Goal: Information Seeking & Learning: Learn about a topic

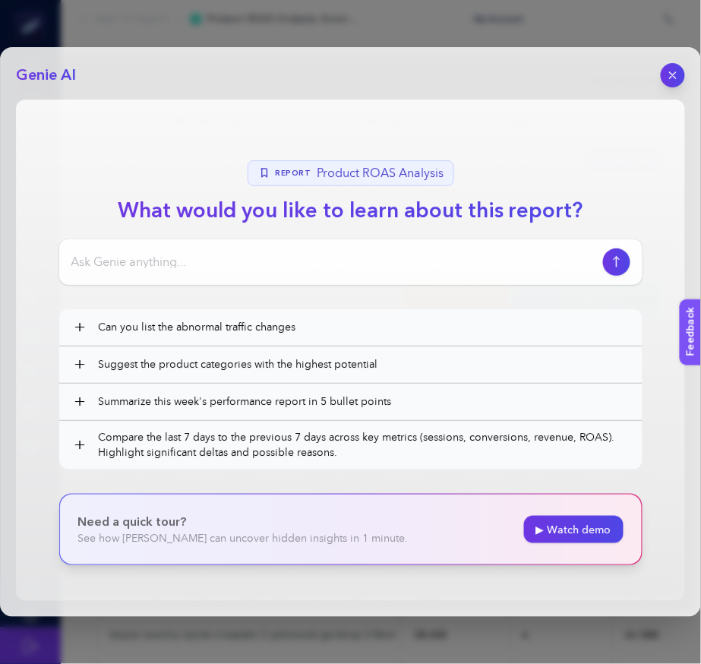
click at [657, 87] on header "Genie AI" at bounding box center [350, 75] width 669 height 24
click at [670, 87] on button "button" at bounding box center [673, 75] width 26 height 26
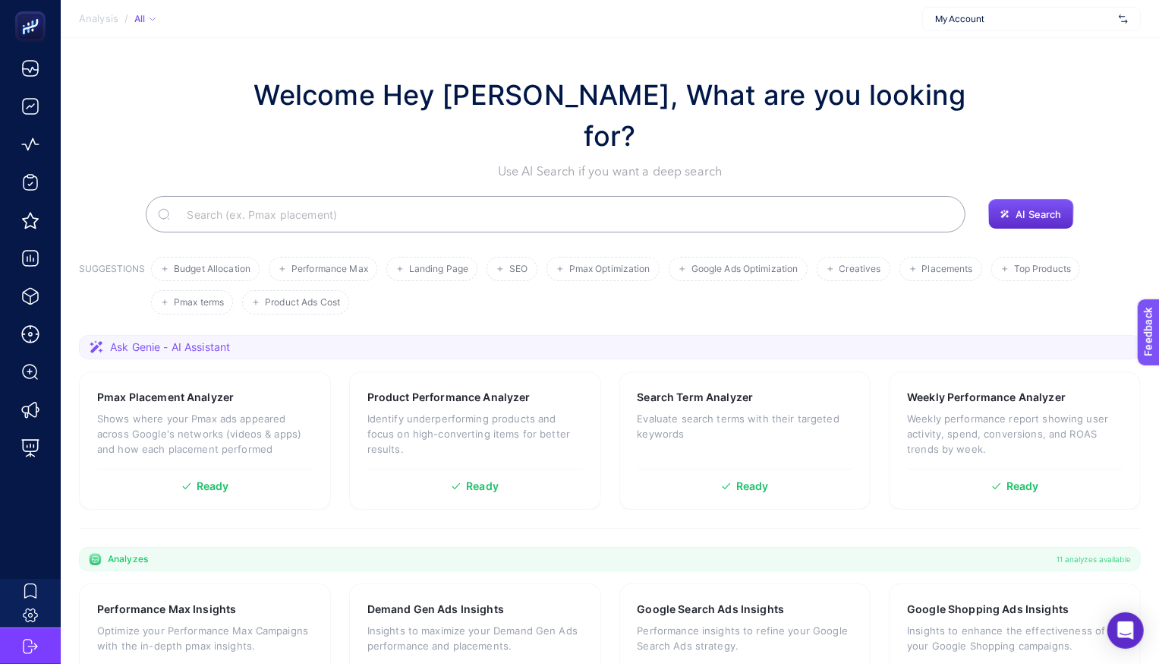
click at [967, 30] on div "My Account" at bounding box center [1031, 19] width 219 height 24
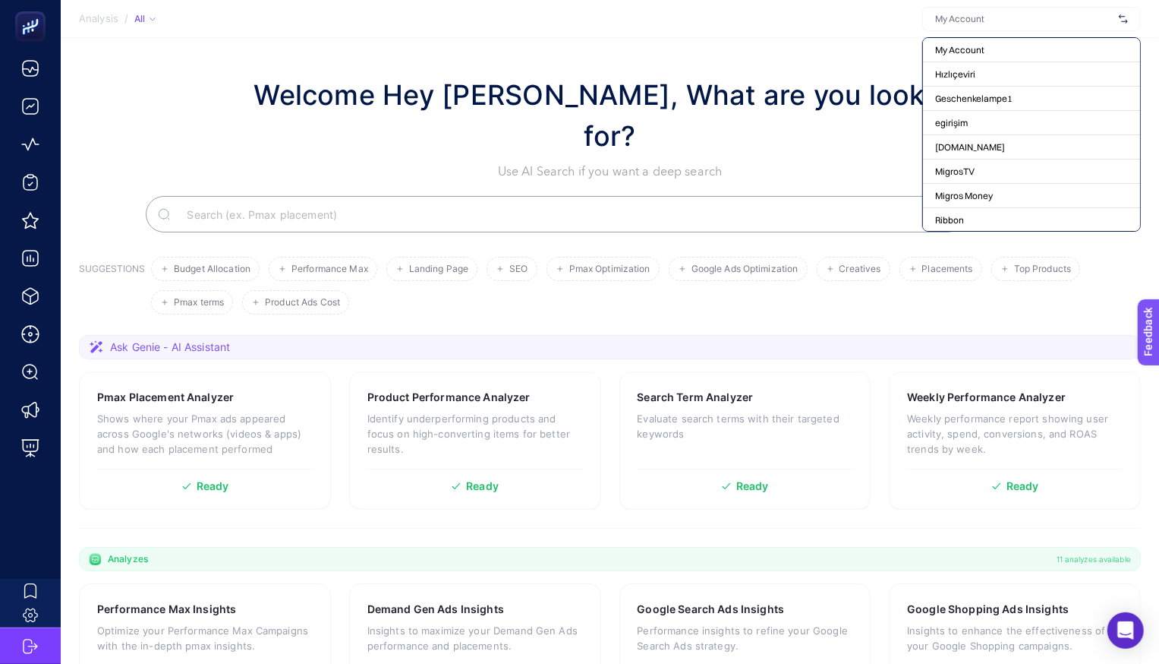
click at [975, 22] on input "text" at bounding box center [1024, 19] width 178 height 12
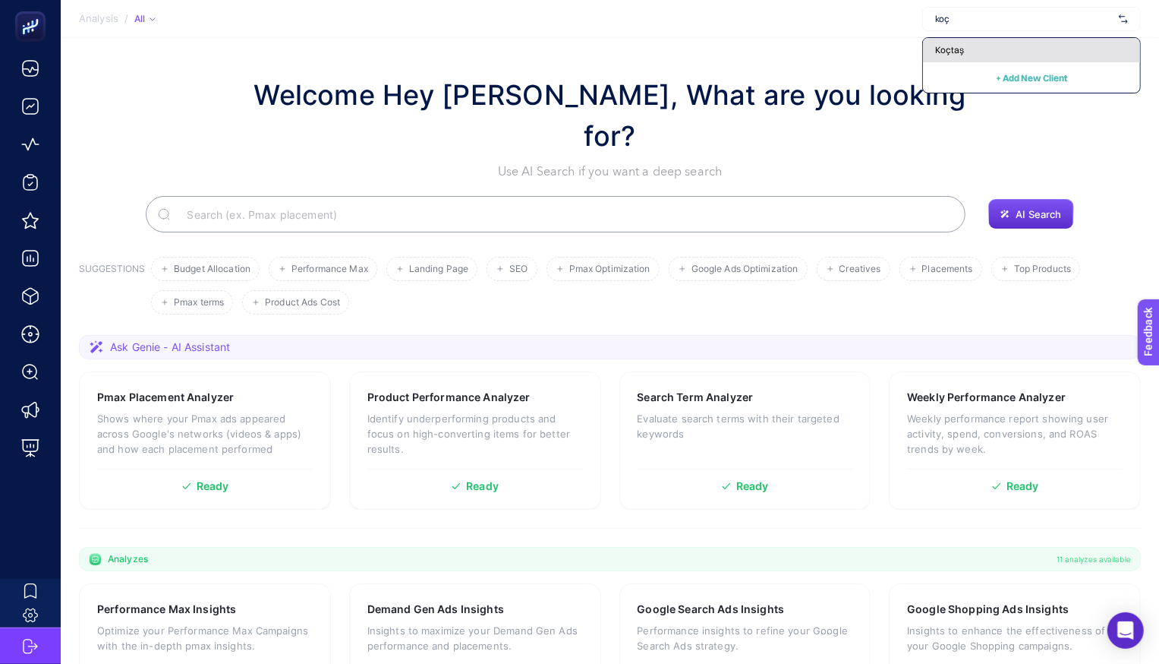
type input "koç"
click at [985, 48] on div "Koçtaş" at bounding box center [1031, 50] width 217 height 24
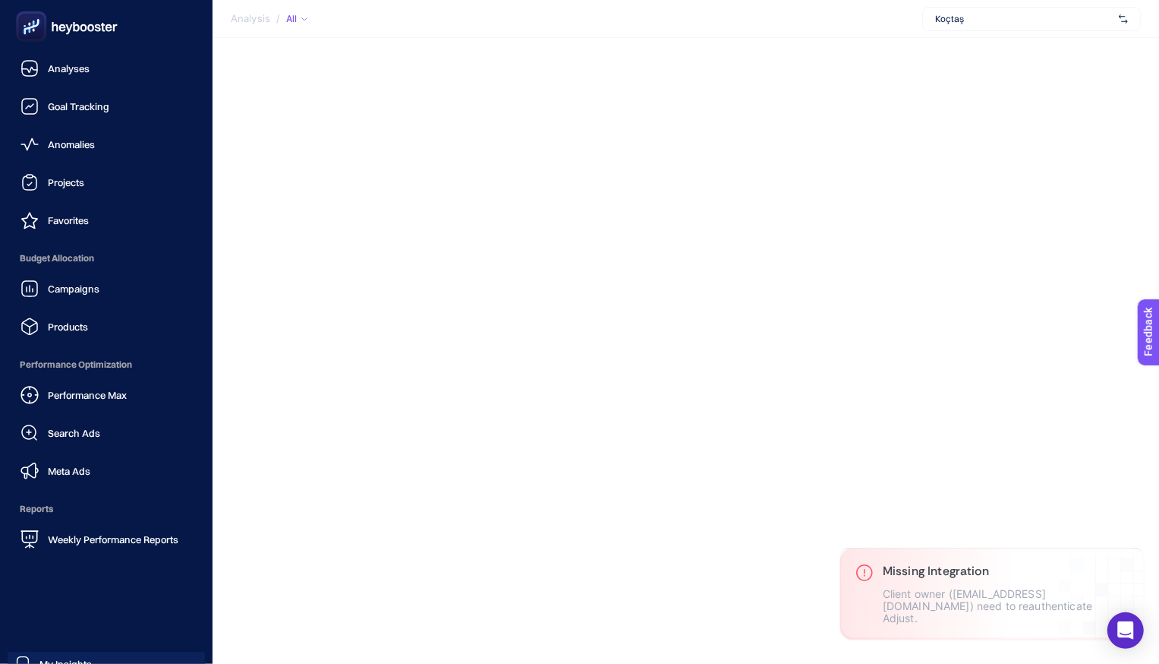
scroll to position [72, 0]
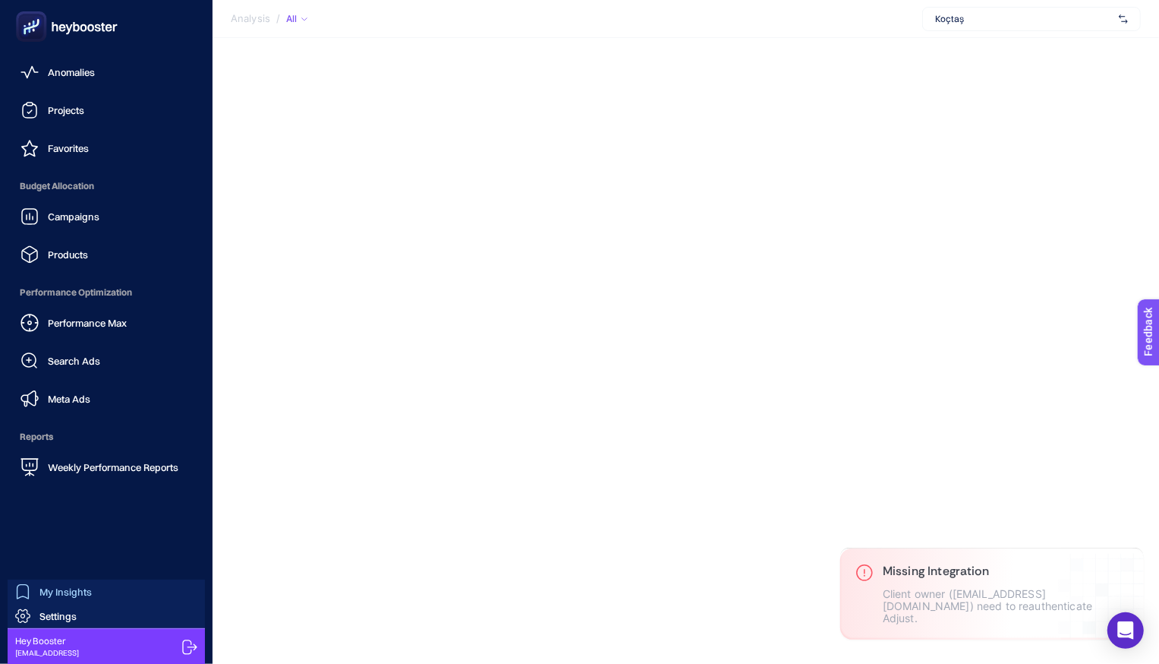
click at [101, 589] on link "My Insights" at bounding box center [106, 591] width 197 height 24
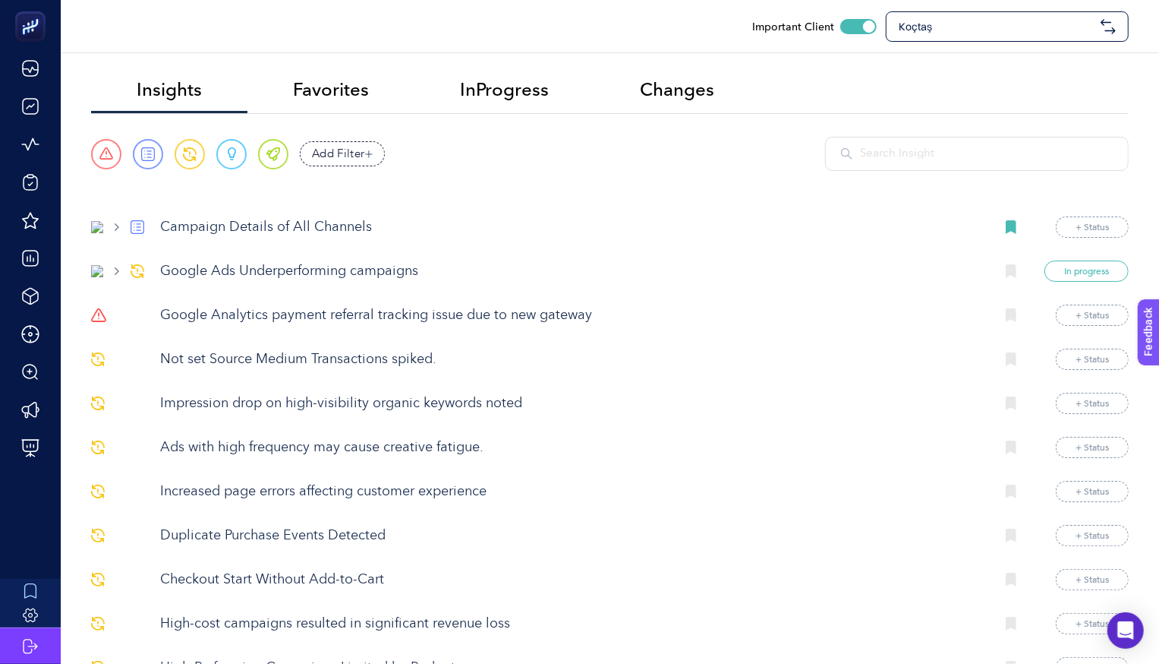
click at [922, 174] on section "Urgent Report Warning Opportunity Perfect Add Filter Fields 0 Package Package D…" at bounding box center [610, 165] width 1038 height 57
click at [933, 151] on input "text" at bounding box center [986, 153] width 253 height 17
paste input "perform Google Ads & Meta"
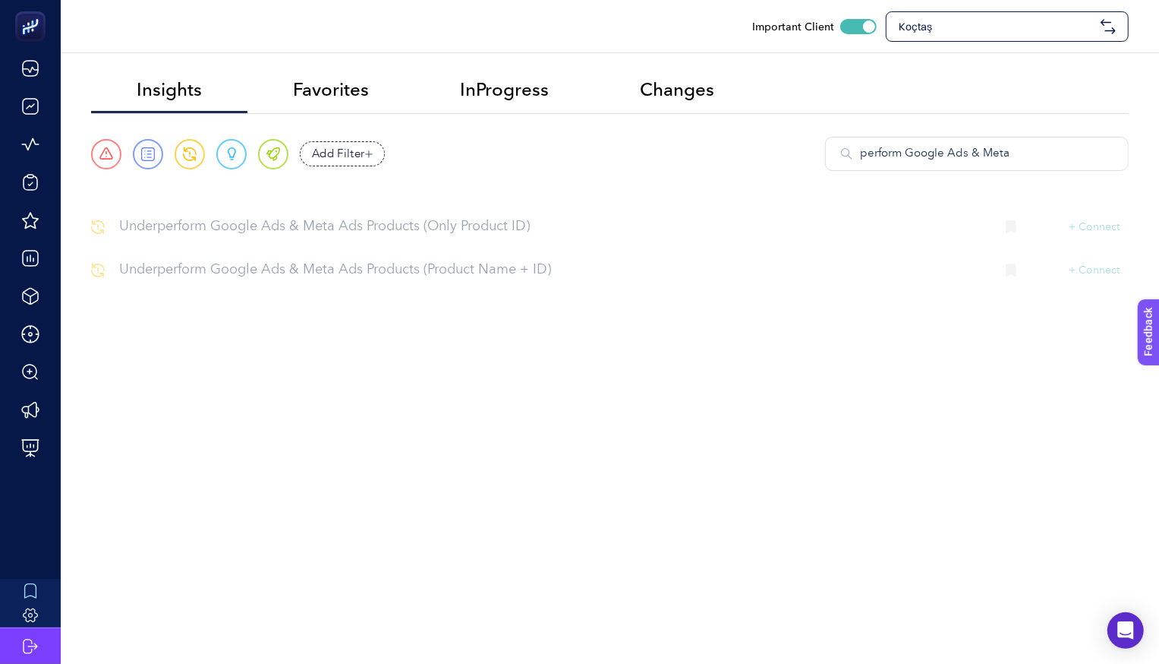
type input "perform Google Ads & Meta"
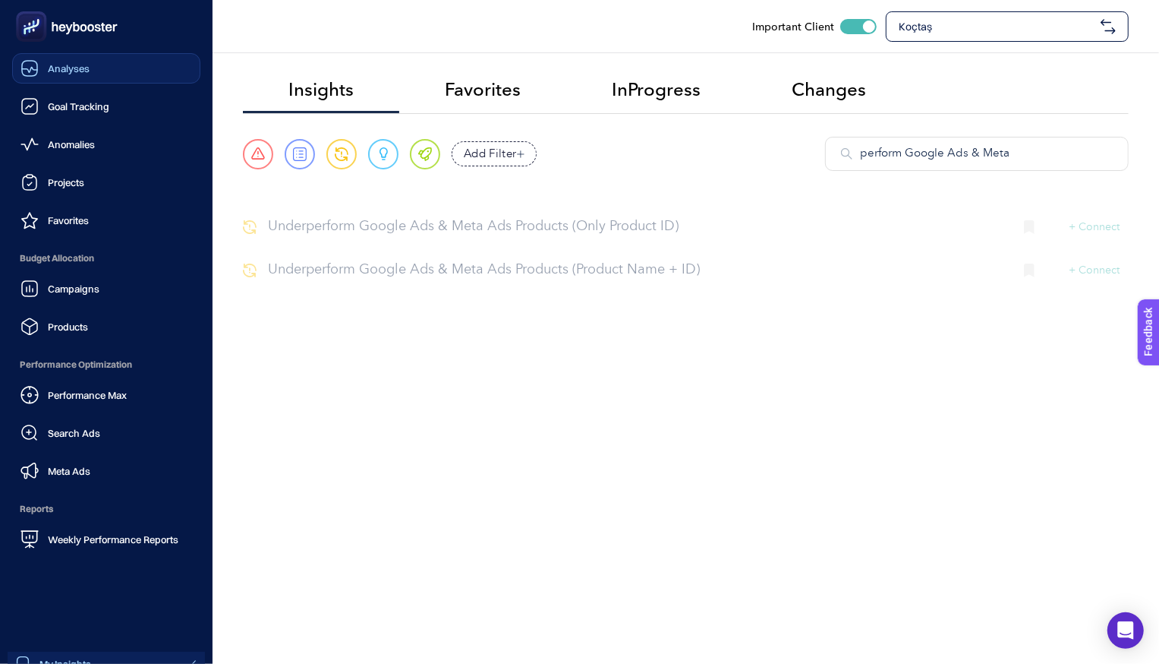
click at [104, 71] on link "Analyses" at bounding box center [106, 68] width 188 height 30
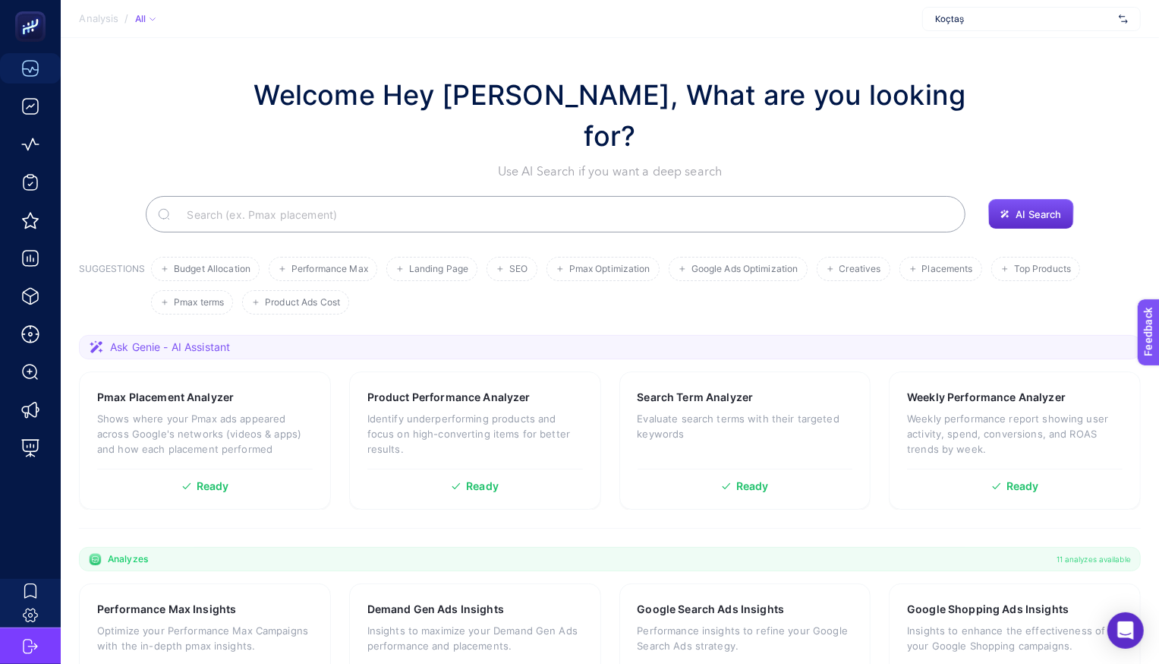
click at [393, 193] on input "Search" at bounding box center [564, 214] width 779 height 43
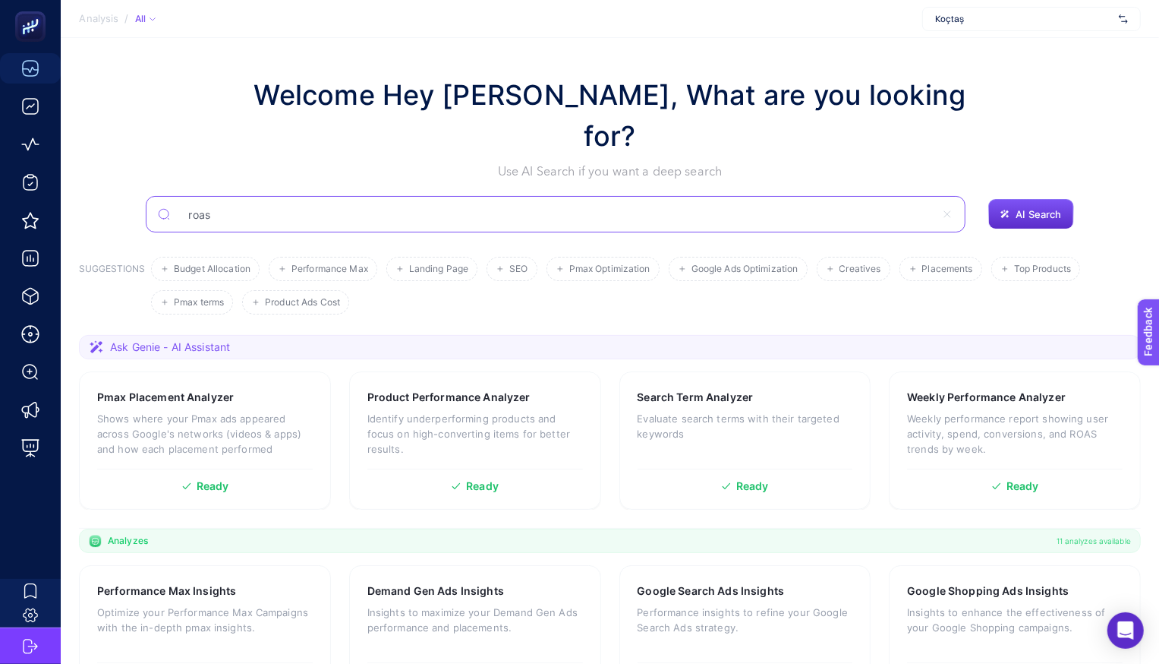
type input "roas"
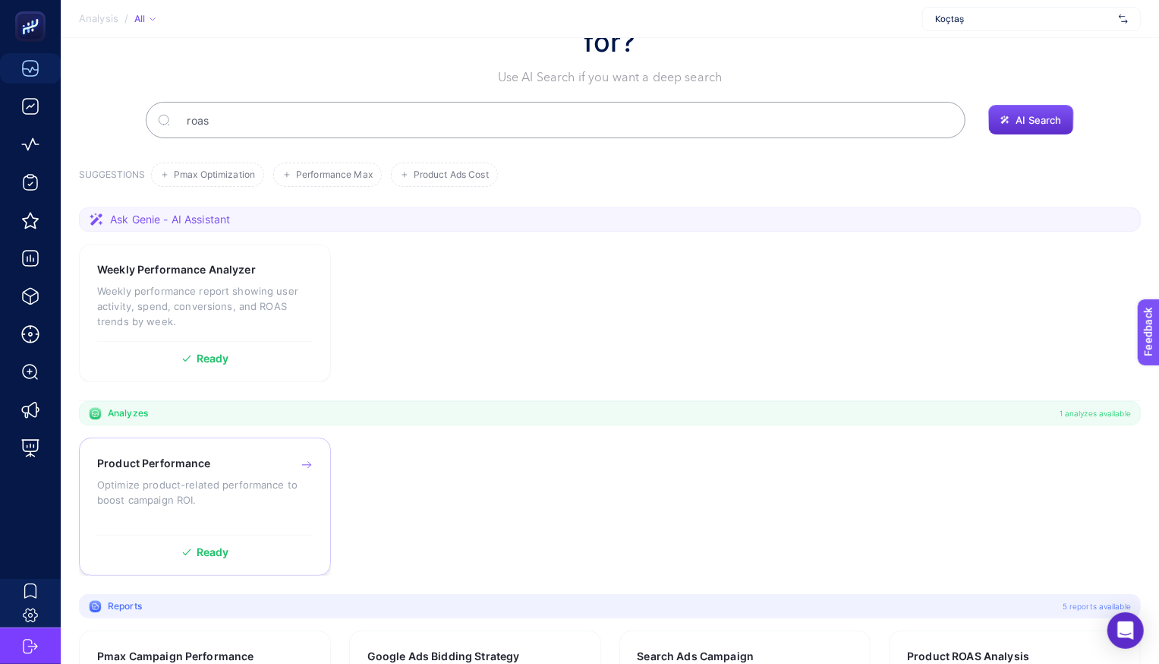
scroll to position [99, 0]
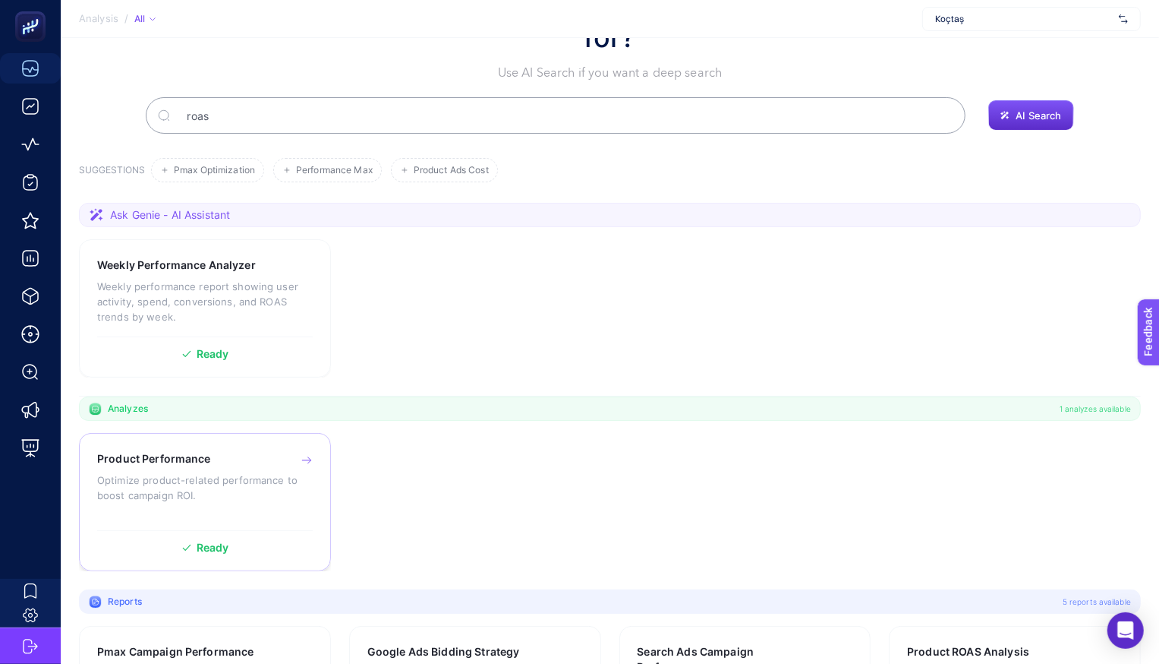
click at [202, 451] on h3 "Product Performance" at bounding box center [154, 458] width 114 height 15
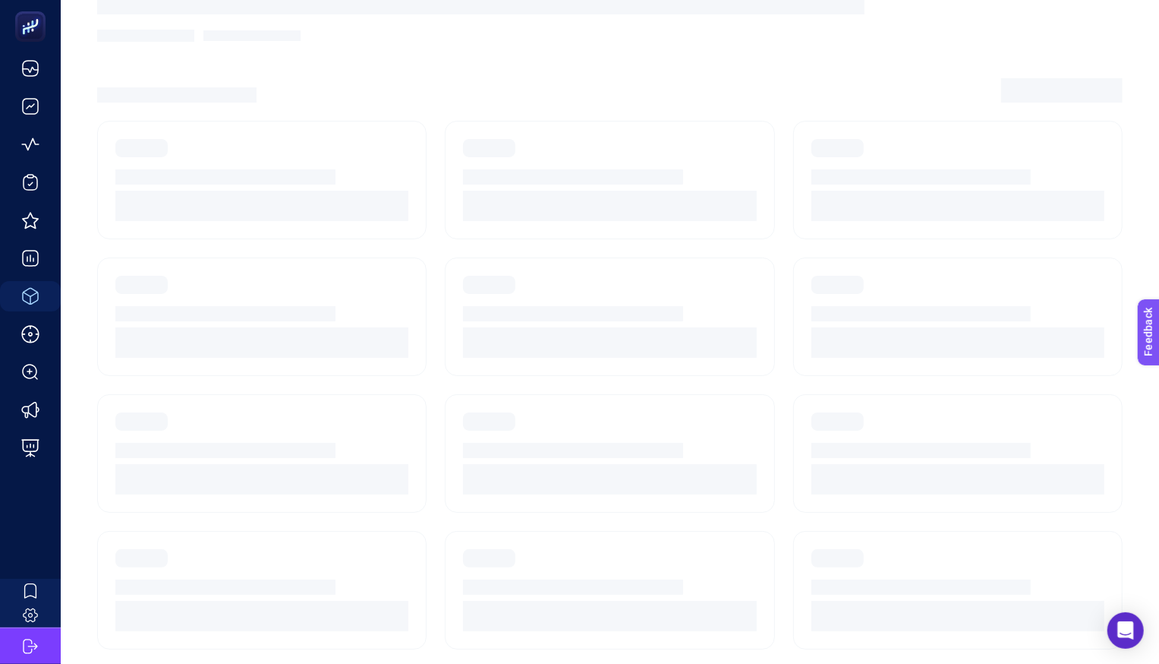
scroll to position [80, 0]
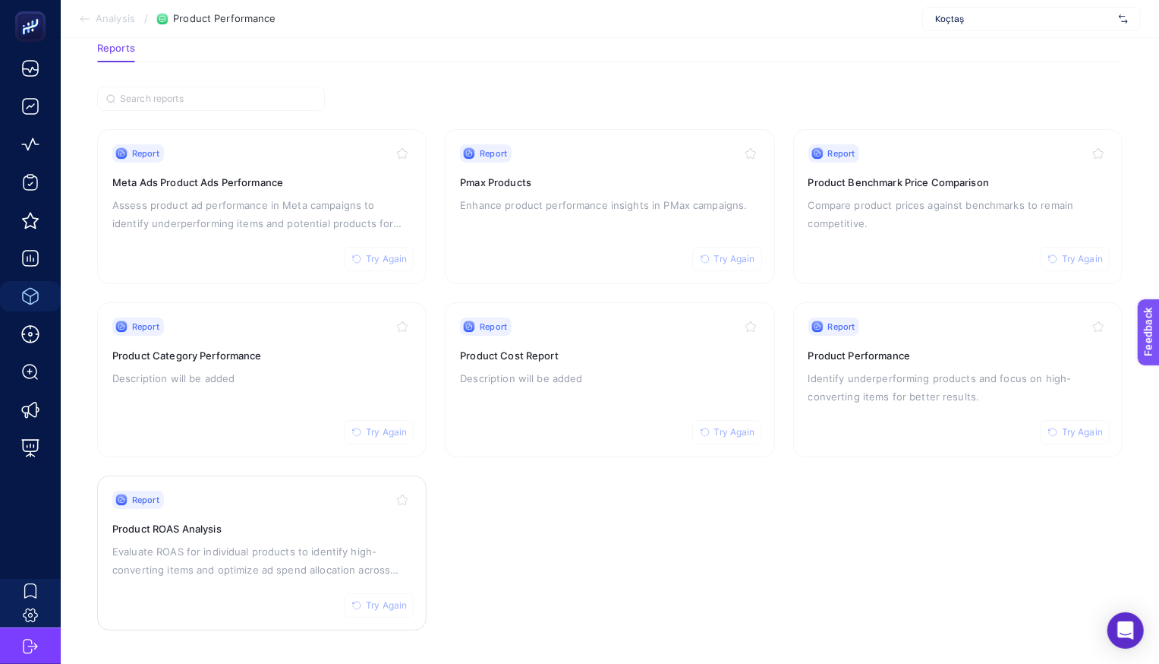
click at [251, 521] on h3 "Product ROAS Analysis" at bounding box center [261, 528] width 299 height 15
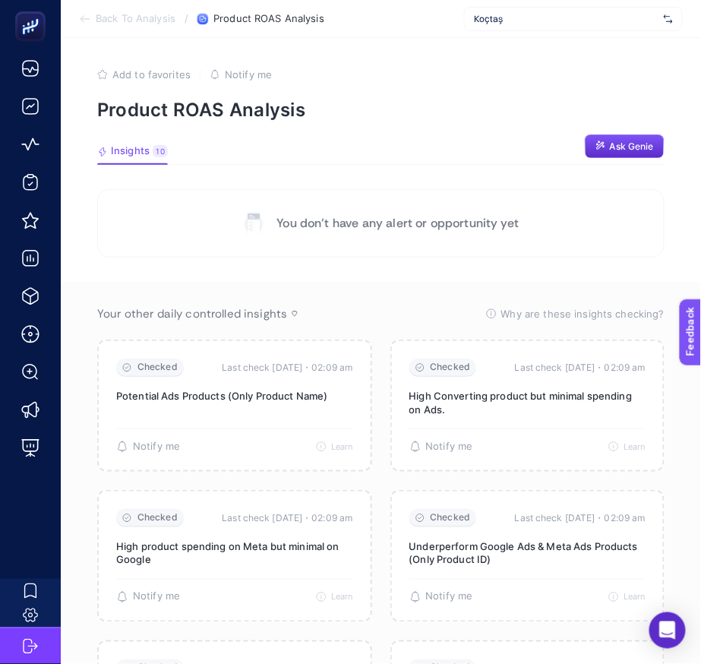
click at [136, 30] on section "Back To Analysis / Product ROAS Analysis Koçtaş" at bounding box center [381, 19] width 640 height 38
click at [144, 17] on span "Back To Analysis" at bounding box center [136, 19] width 80 height 12
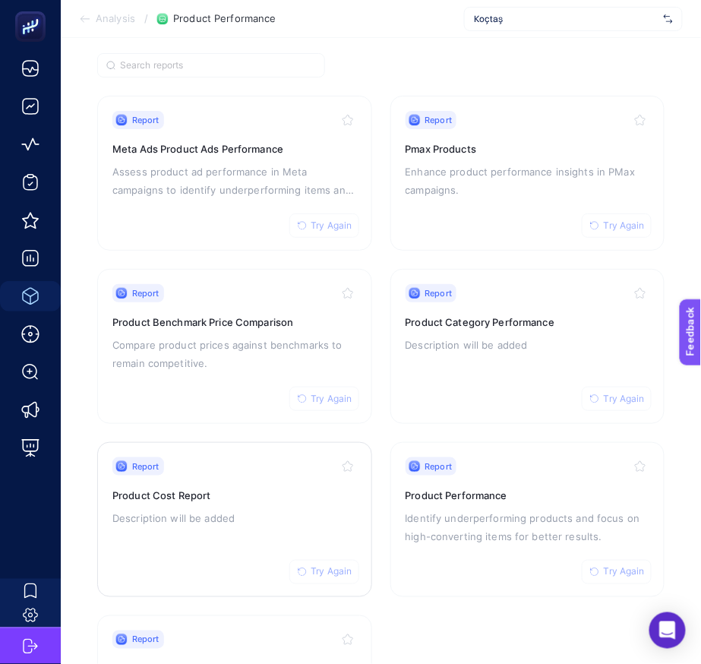
scroll to position [254, 0]
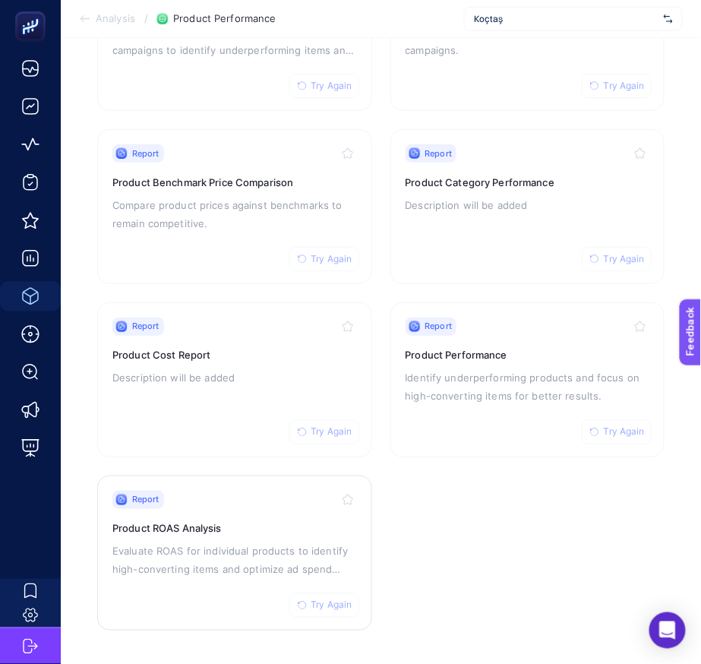
click at [314, 562] on p "Evaluate ROAS for individual products to identify high-converting items and opt…" at bounding box center [234, 560] width 244 height 36
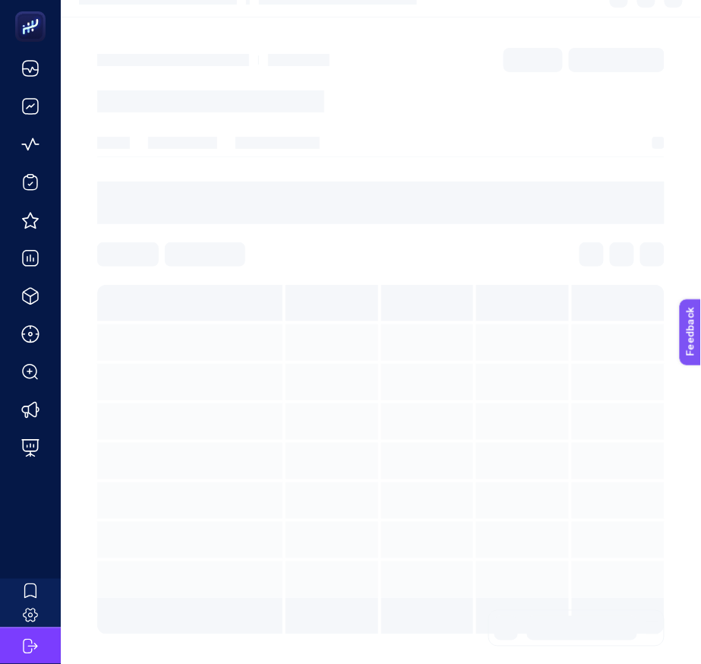
scroll to position [254, 0]
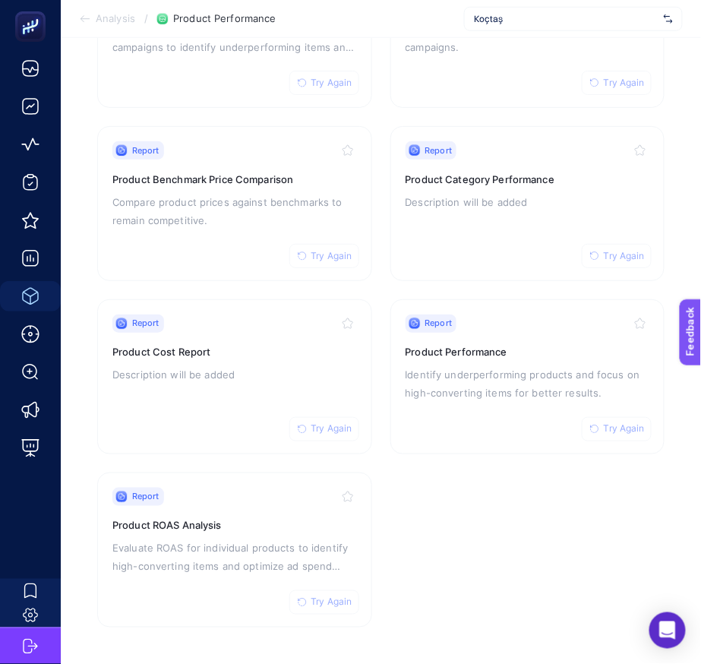
scroll to position [254, 0]
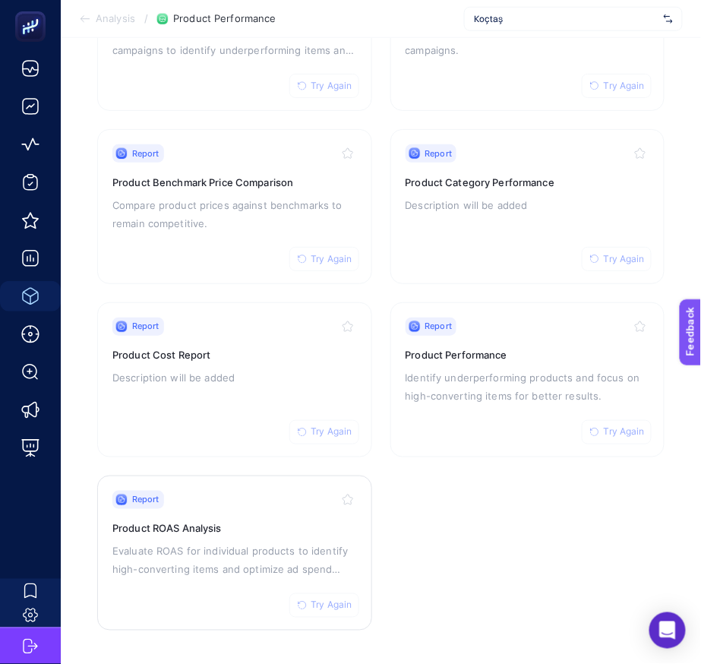
click at [333, 602] on span "Try Again" at bounding box center [331, 605] width 41 height 12
click at [537, 521] on section "Report Try Again Meta Ads Product Ads Performance Assess product ad performance…" at bounding box center [380, 293] width 567 height 674
click at [206, 505] on div "Report Try Again" at bounding box center [234, 499] width 244 height 18
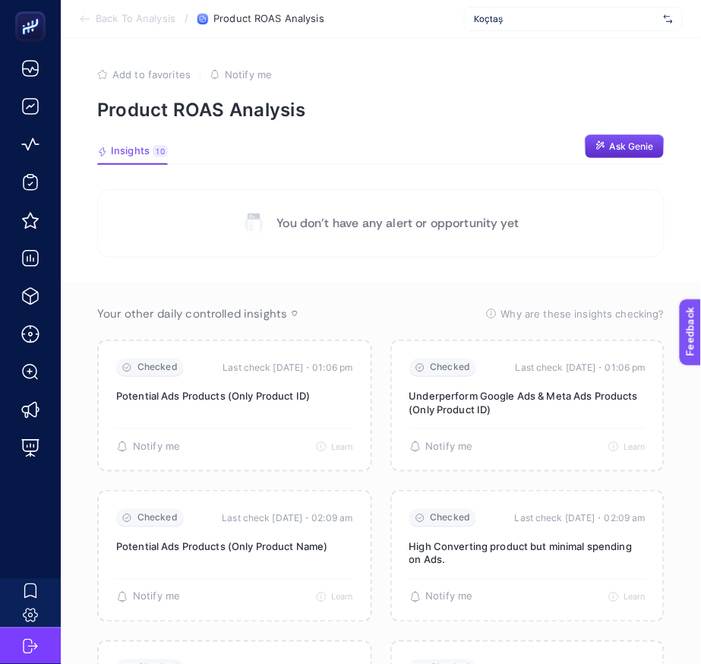
click at [138, 33] on section "Back To Analysis / Product ROAS Analysis Koçtaş" at bounding box center [381, 19] width 640 height 38
click at [141, 27] on section "Back To Analysis / Product ROAS Analysis Koçtaş" at bounding box center [381, 19] width 640 height 38
click at [153, 25] on section "Back To Analysis / Product ROAS Analysis Koçtaş" at bounding box center [381, 19] width 640 height 38
click at [162, 23] on span "Back To Analysis" at bounding box center [136, 19] width 80 height 12
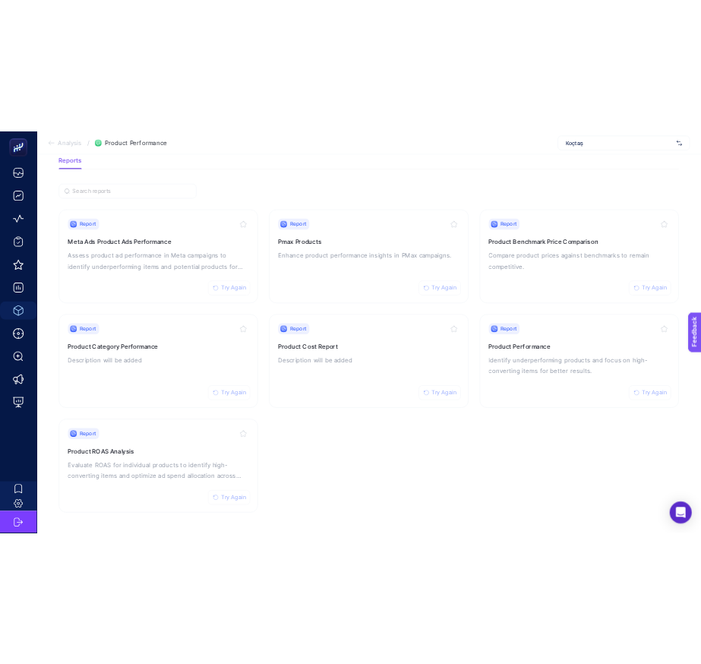
scroll to position [254, 0]
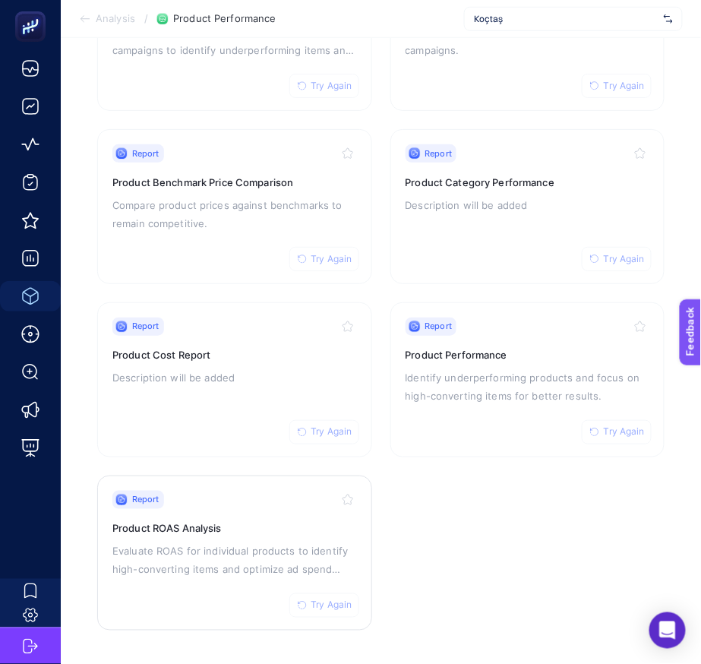
click at [332, 606] on span "Try Again" at bounding box center [331, 605] width 41 height 12
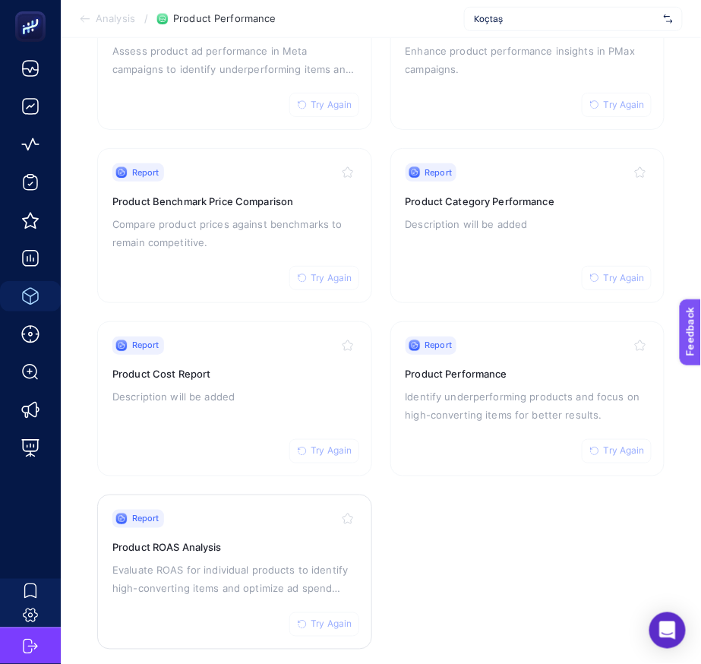
click at [259, 561] on p "Evaluate ROAS for individual products to identify high-converting items and opt…" at bounding box center [234, 579] width 244 height 36
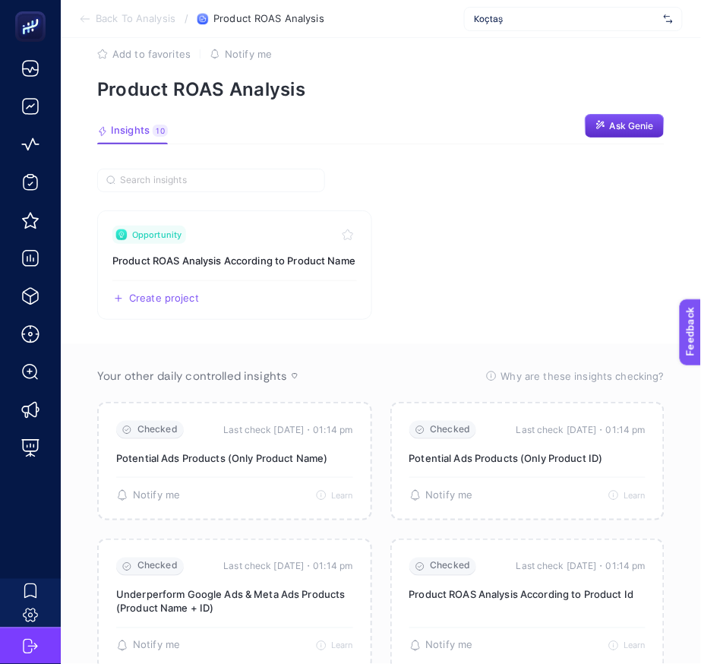
scroll to position [235, 0]
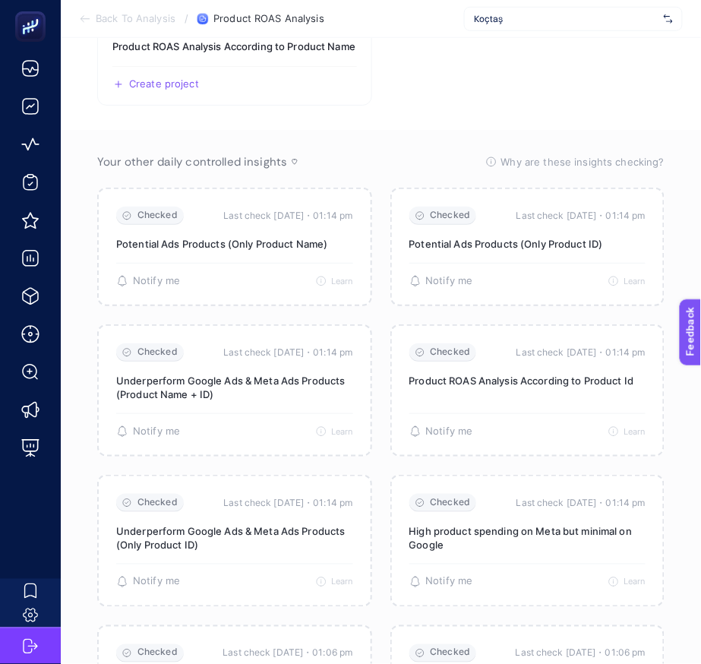
click at [531, 138] on section "Opportunity Product ROAS Analysis According to Product Name Create project Shar…" at bounding box center [380, 437] width 567 height 966
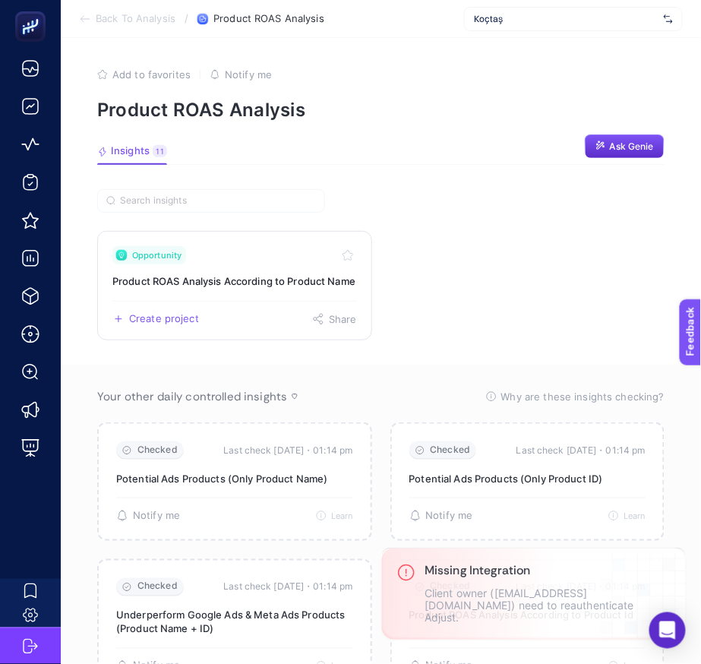
click at [253, 286] on h3 "Product ROAS Analysis According to Product Name" at bounding box center [234, 280] width 244 height 15
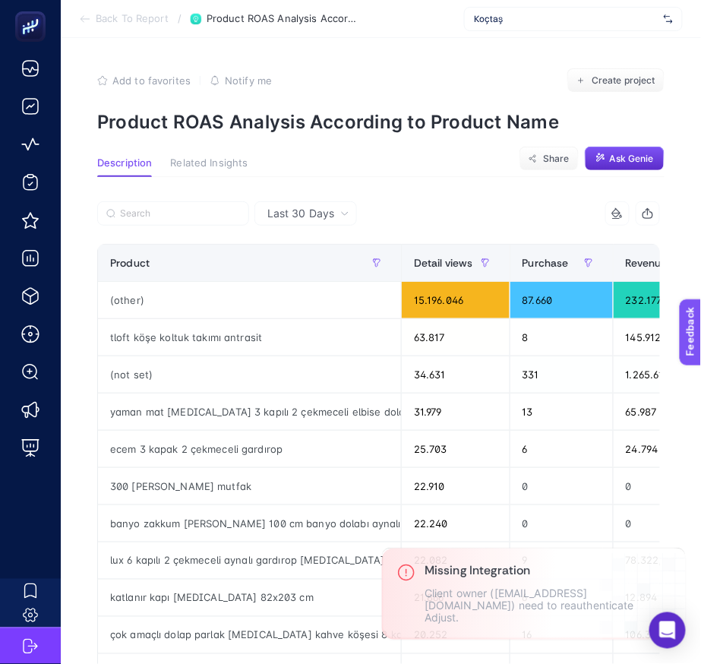
click at [326, 204] on div "Last 30 Days" at bounding box center [305, 213] width 102 height 24
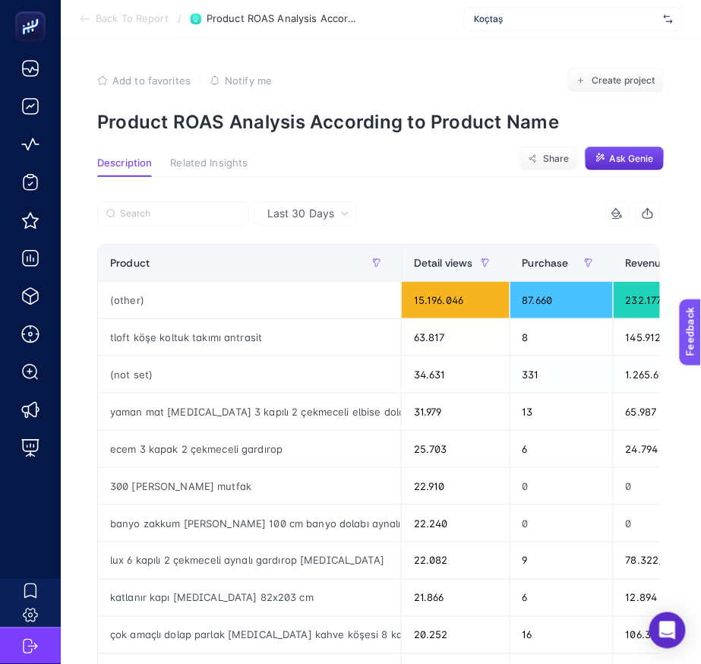
click at [287, 208] on span "Last 30 Days" at bounding box center [300, 213] width 67 height 15
click at [290, 273] on li "[DATE]" at bounding box center [305, 272] width 93 height 27
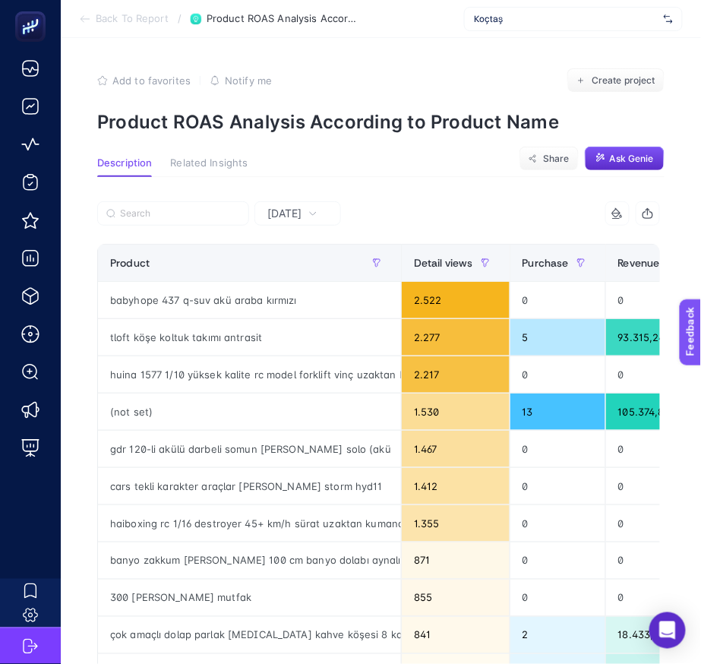
click at [447, 202] on div "10 items selected" at bounding box center [520, 213] width 282 height 24
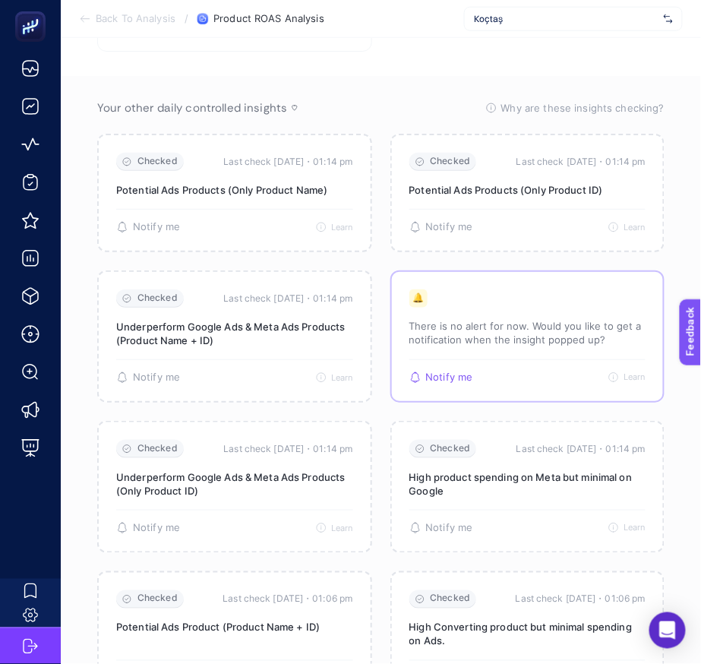
scroll to position [235, 0]
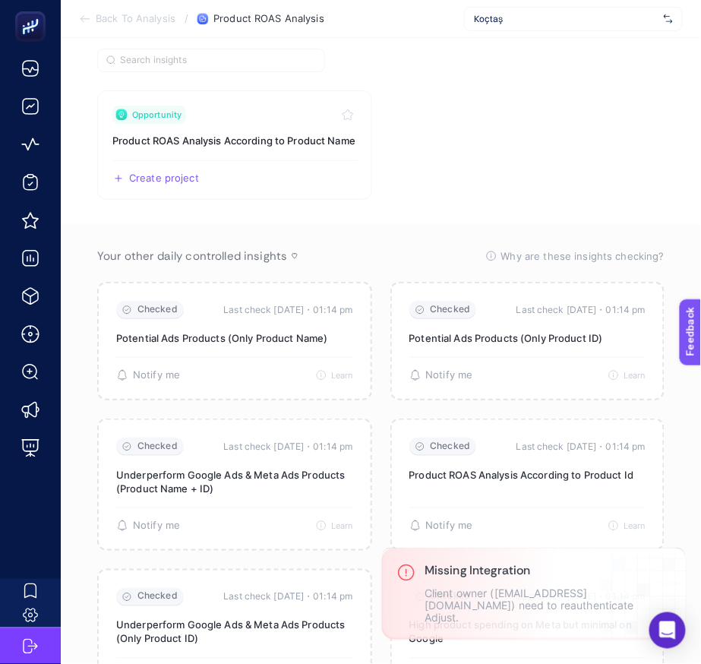
scroll to position [142, 0]
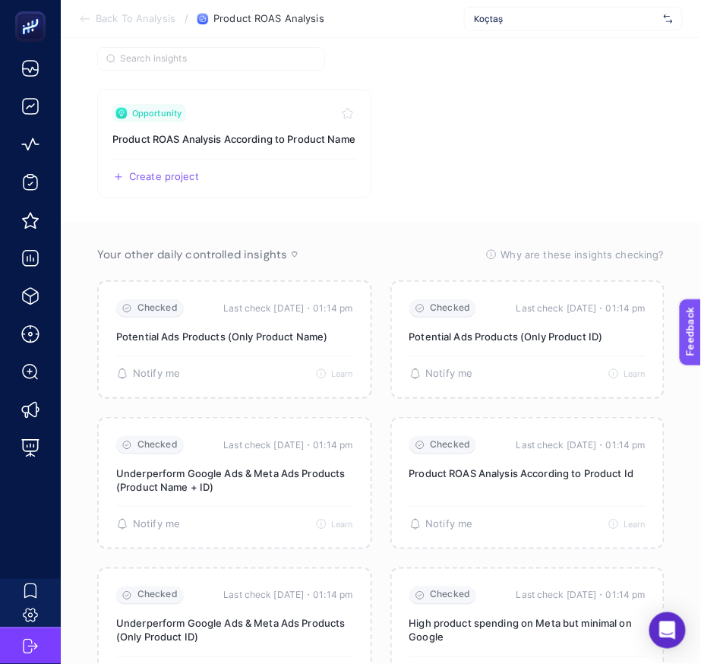
click at [525, 147] on section "Opportunity Product ROAS Analysis According to Product Name Create project Share" at bounding box center [380, 143] width 567 height 109
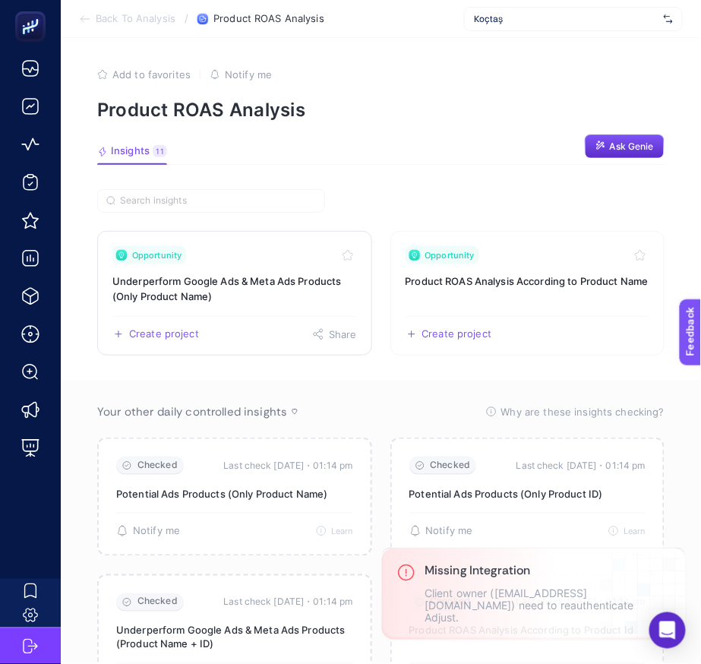
click at [284, 285] on h3 "Underperform Google Ads & Meta Ads Products (Only Product Name)" at bounding box center [234, 288] width 244 height 30
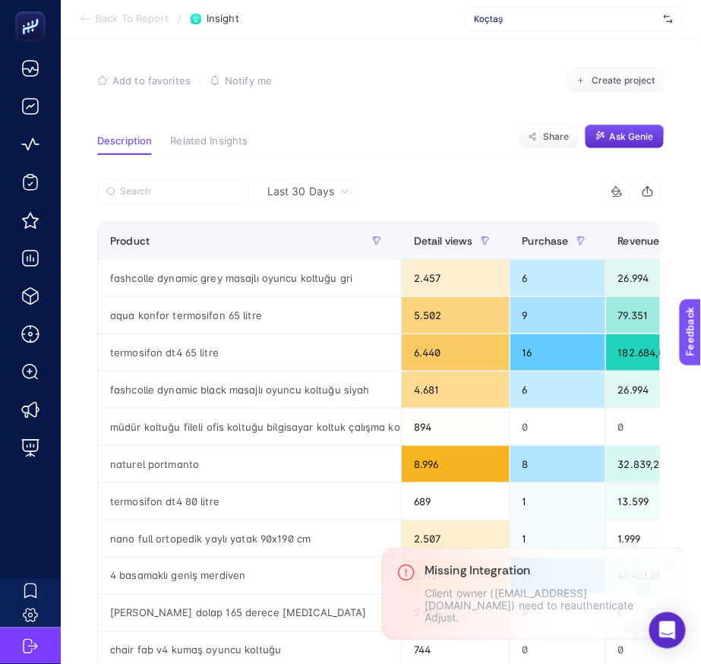
click at [292, 191] on span "Last 30 Days" at bounding box center [300, 191] width 67 height 15
click at [297, 189] on span "Last 30 Days" at bounding box center [300, 191] width 67 height 15
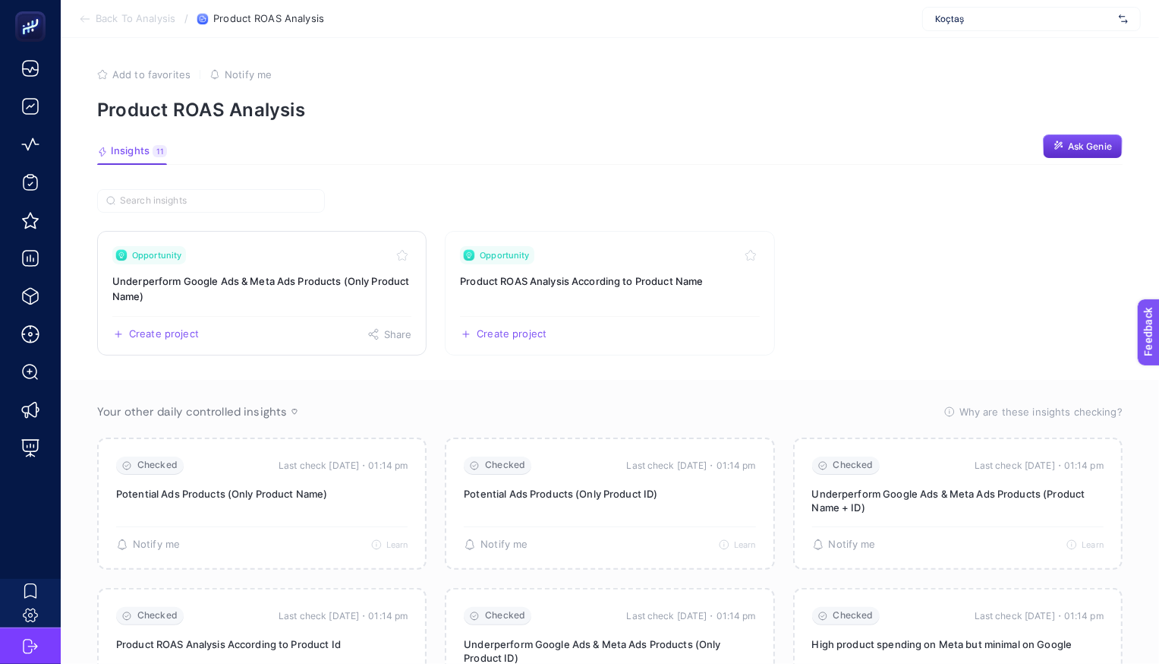
click at [297, 263] on link "Opportunity Underperform Google Ads & Meta Ads Products (Only Product Name) Cre…" at bounding box center [262, 293] width 330 height 125
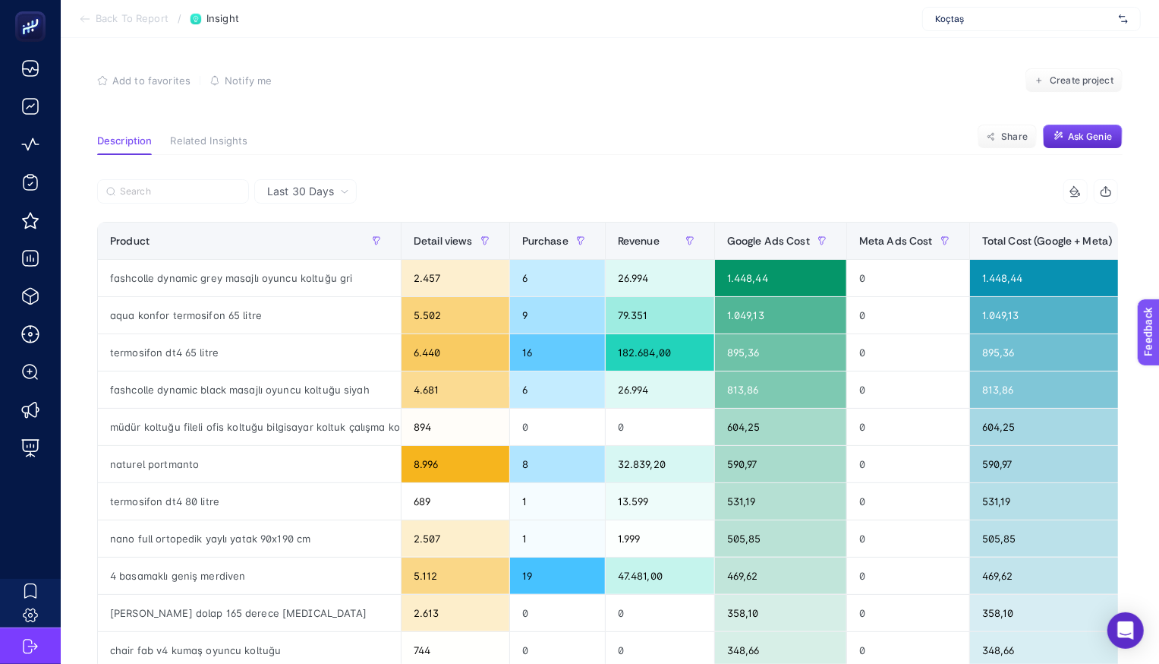
click at [329, 192] on span "Last 30 Days" at bounding box center [300, 191] width 67 height 15
click at [389, 89] on div "Add to favorites false Notify me Create project" at bounding box center [610, 80] width 1026 height 24
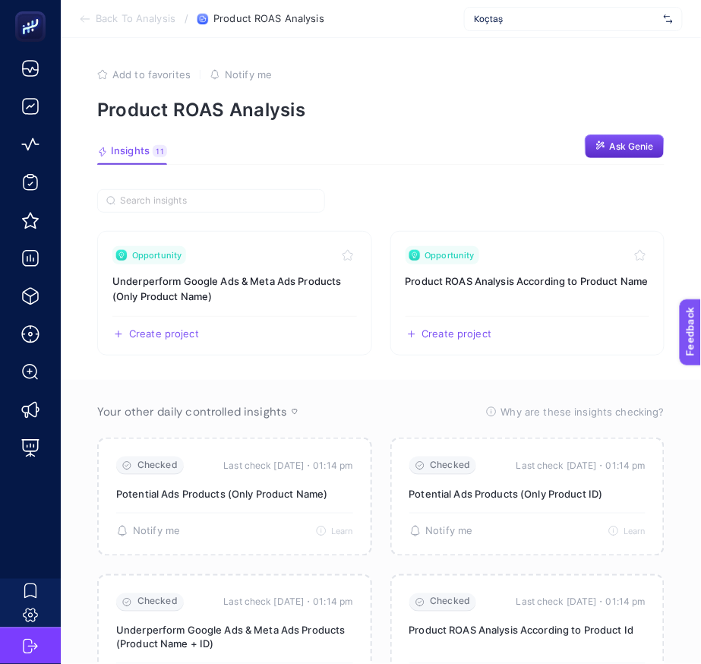
click at [470, 169] on article "Add to favorites false Notify me Product ROAS Analysis Insights 11 We generated…" at bounding box center [381, 619] width 640 height 1162
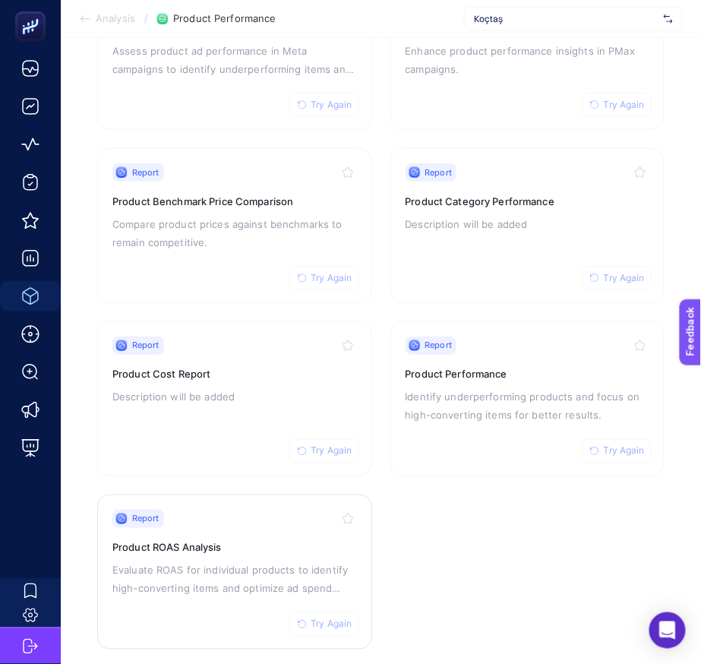
scroll to position [254, 0]
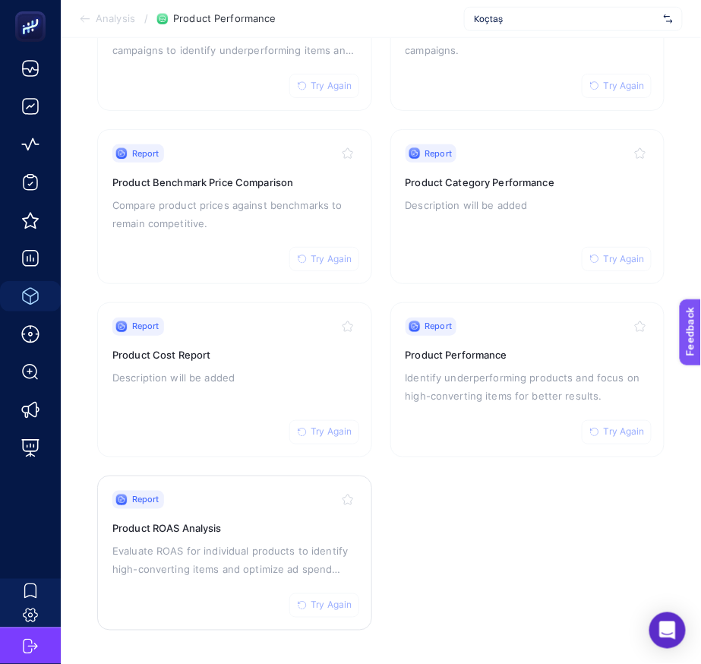
click at [330, 603] on span "Try Again" at bounding box center [331, 605] width 41 height 12
click at [244, 532] on h3 "Product ROAS Analysis" at bounding box center [234, 528] width 244 height 15
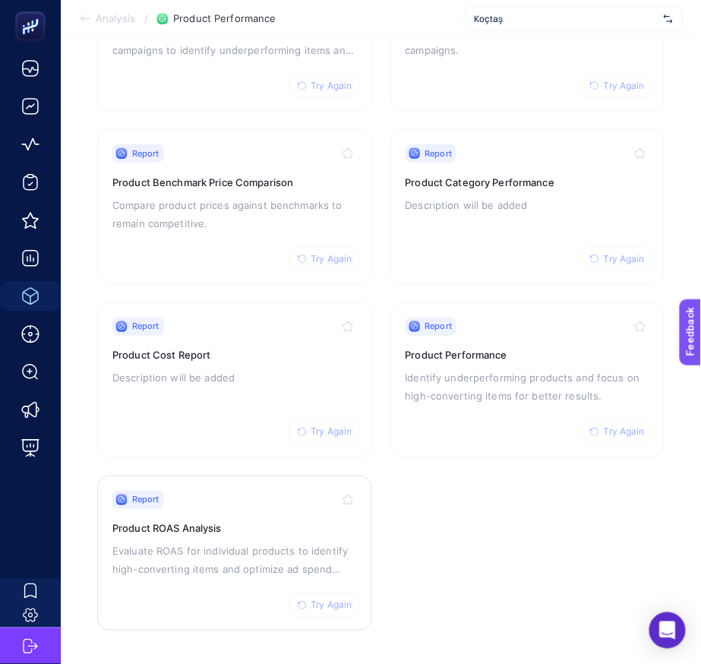
click at [345, 603] on span "Try Again" at bounding box center [331, 605] width 41 height 12
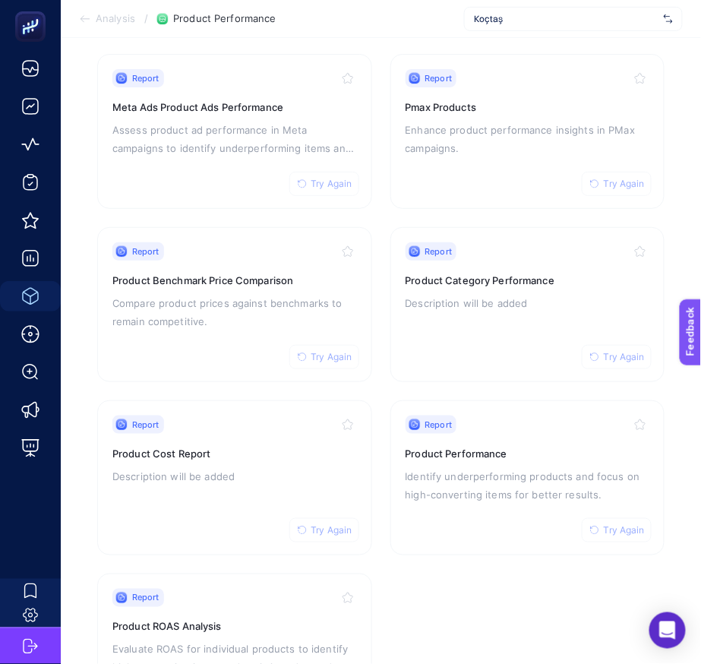
scroll to position [121, 0]
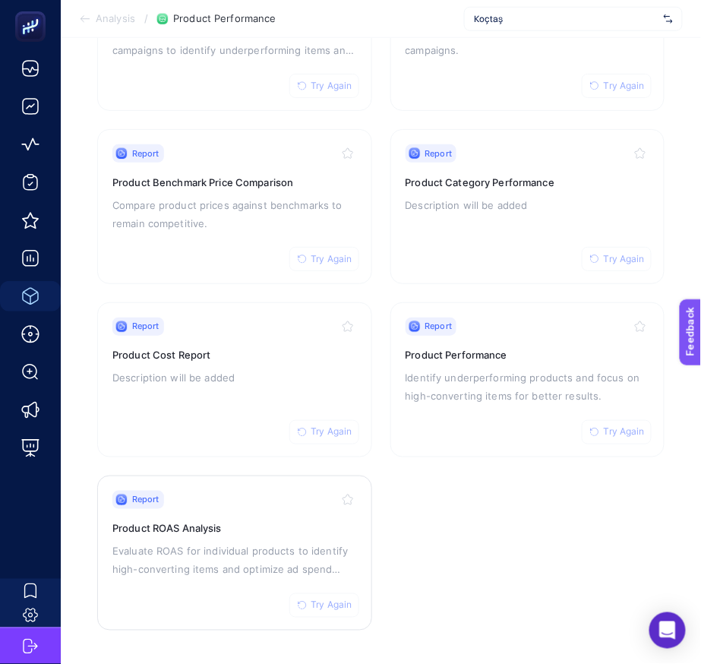
click at [276, 517] on div "Report Try Again Product ROAS Analysis Evaluate ROAS for individual products to…" at bounding box center [234, 552] width 244 height 125
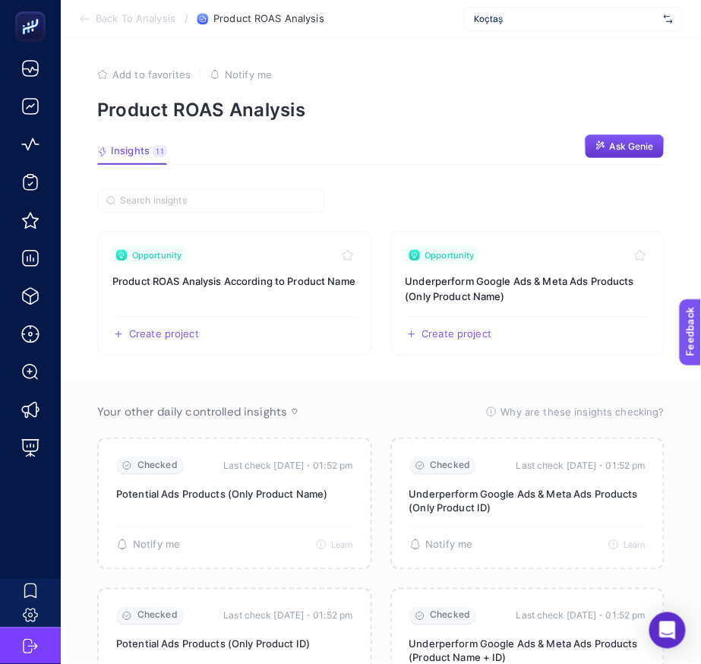
click at [626, 143] on span "Ask Genie" at bounding box center [632, 146] width 44 height 12
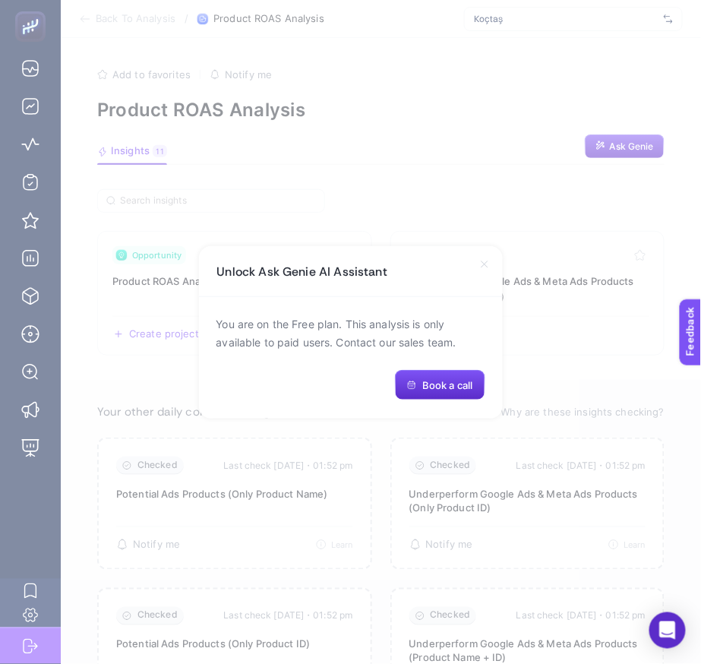
click at [489, 271] on div "Unlock Ask Genie AI Assistant" at bounding box center [351, 271] width 304 height 51
click at [484, 267] on icon at bounding box center [484, 264] width 12 height 12
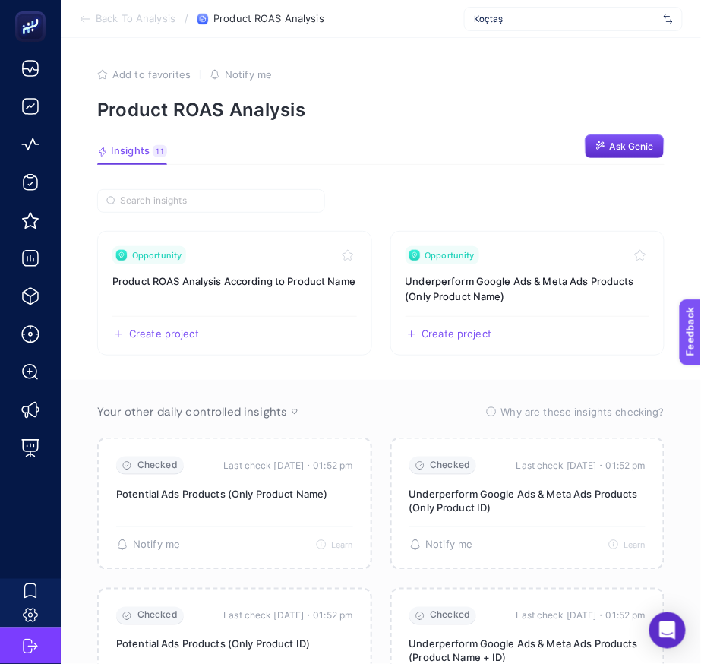
click at [543, 13] on span "Koçtaş" at bounding box center [566, 19] width 184 height 12
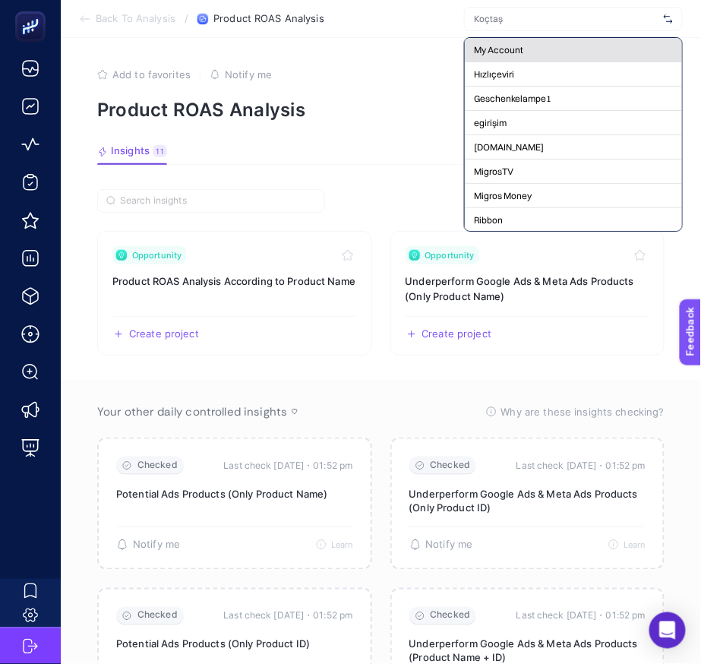
click at [512, 39] on div "My Account" at bounding box center [573, 50] width 217 height 24
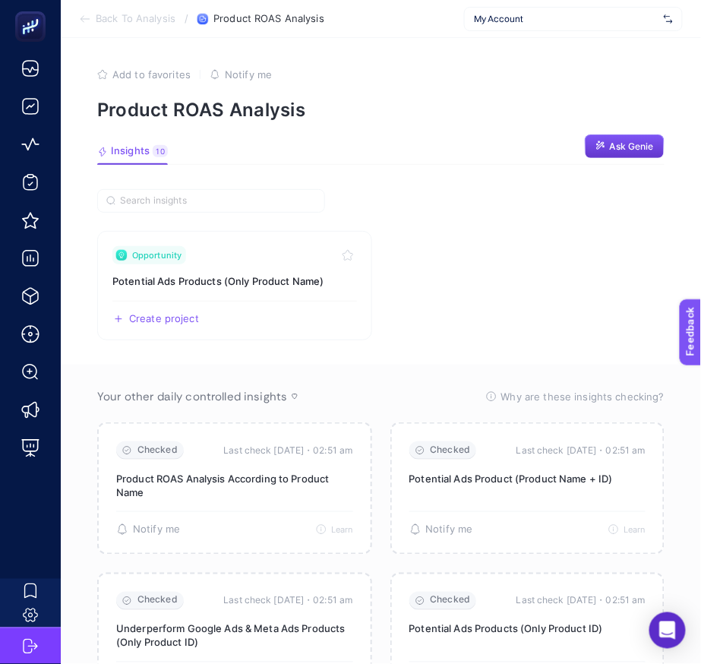
click at [613, 140] on span "Ask Genie" at bounding box center [632, 146] width 44 height 12
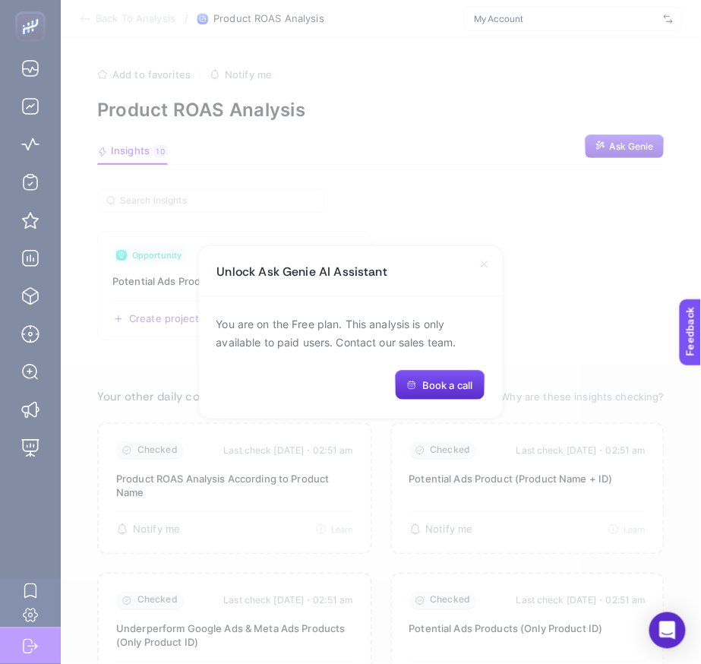
click at [491, 251] on div "Unlock Ask Genie AI Assistant" at bounding box center [351, 271] width 304 height 51
click at [491, 265] on div "Unlock Ask Genie AI Assistant" at bounding box center [351, 271] width 304 height 51
click at [489, 271] on div "Unlock Ask Genie AI Assistant" at bounding box center [351, 271] width 304 height 51
click at [483, 263] on icon at bounding box center [484, 264] width 12 height 12
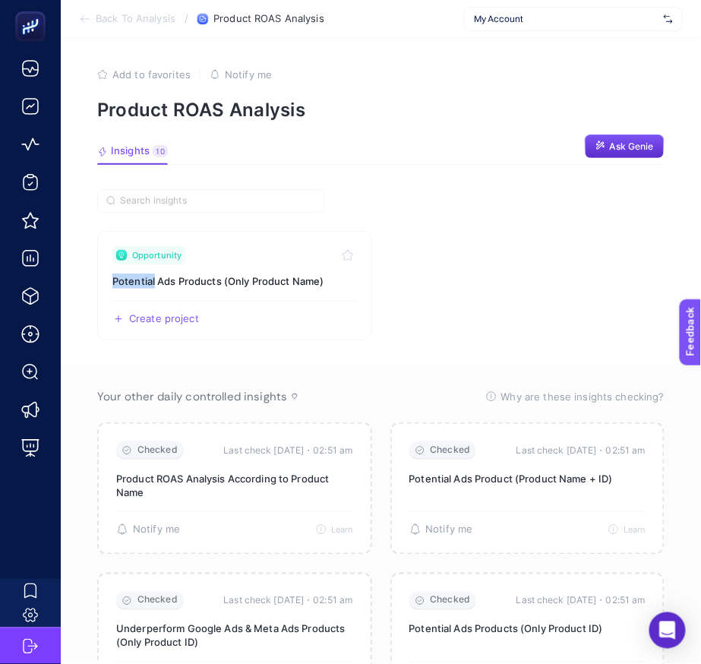
click at [483, 263] on section "Opportunity Potential Ads Products (Only Product Name) Create project Share" at bounding box center [380, 285] width 567 height 109
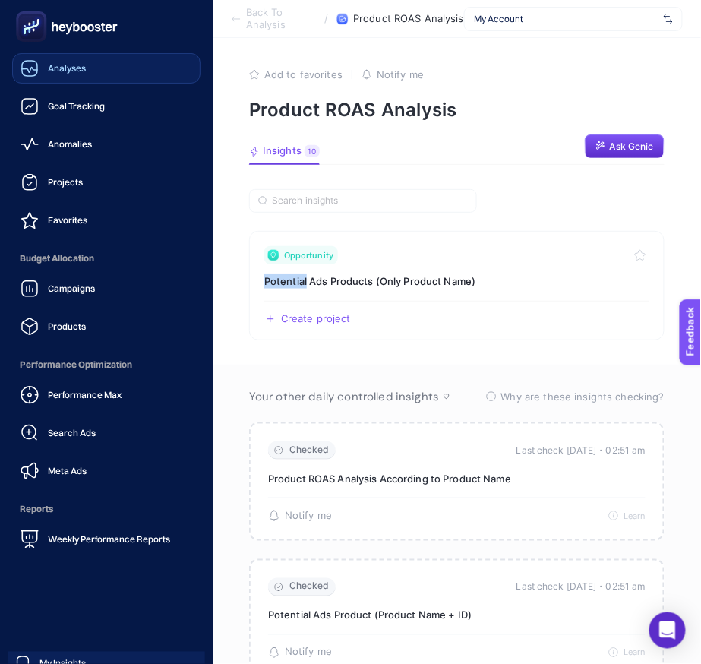
click at [40, 68] on div "Analyses" at bounding box center [52, 68] width 65 height 18
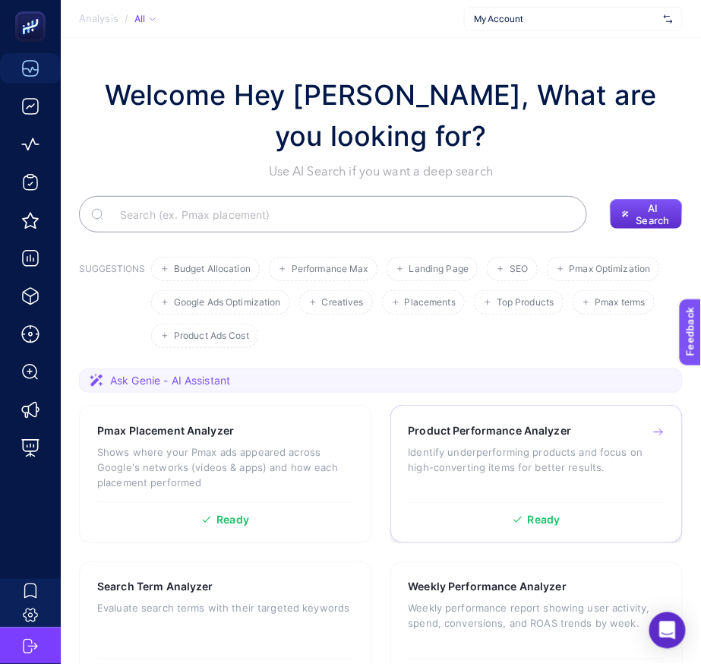
scroll to position [82, 0]
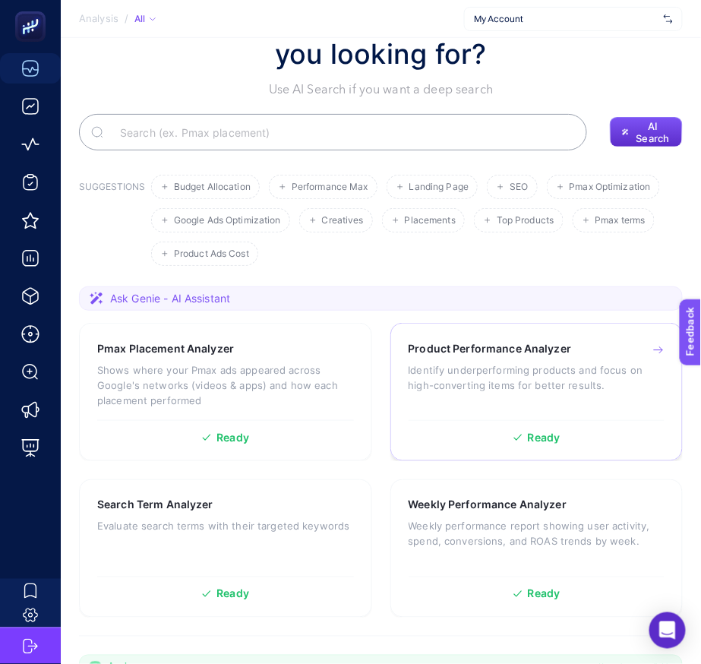
click at [454, 359] on div "Product Performance Analyzer Identify underperforming products and focus on hig…" at bounding box center [536, 376] width 257 height 71
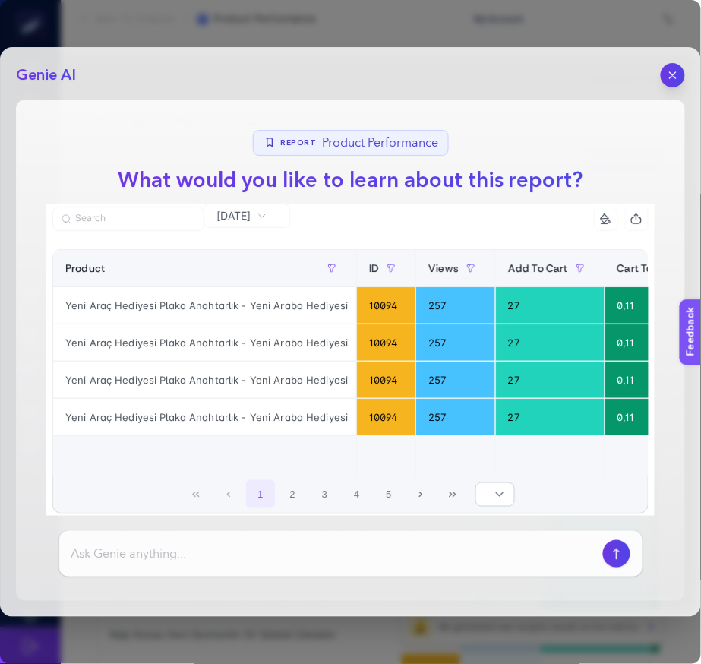
click at [270, 553] on input at bounding box center [333, 553] width 525 height 18
type input "datayı yorunmlka"
